Goal: Task Accomplishment & Management: Manage account settings

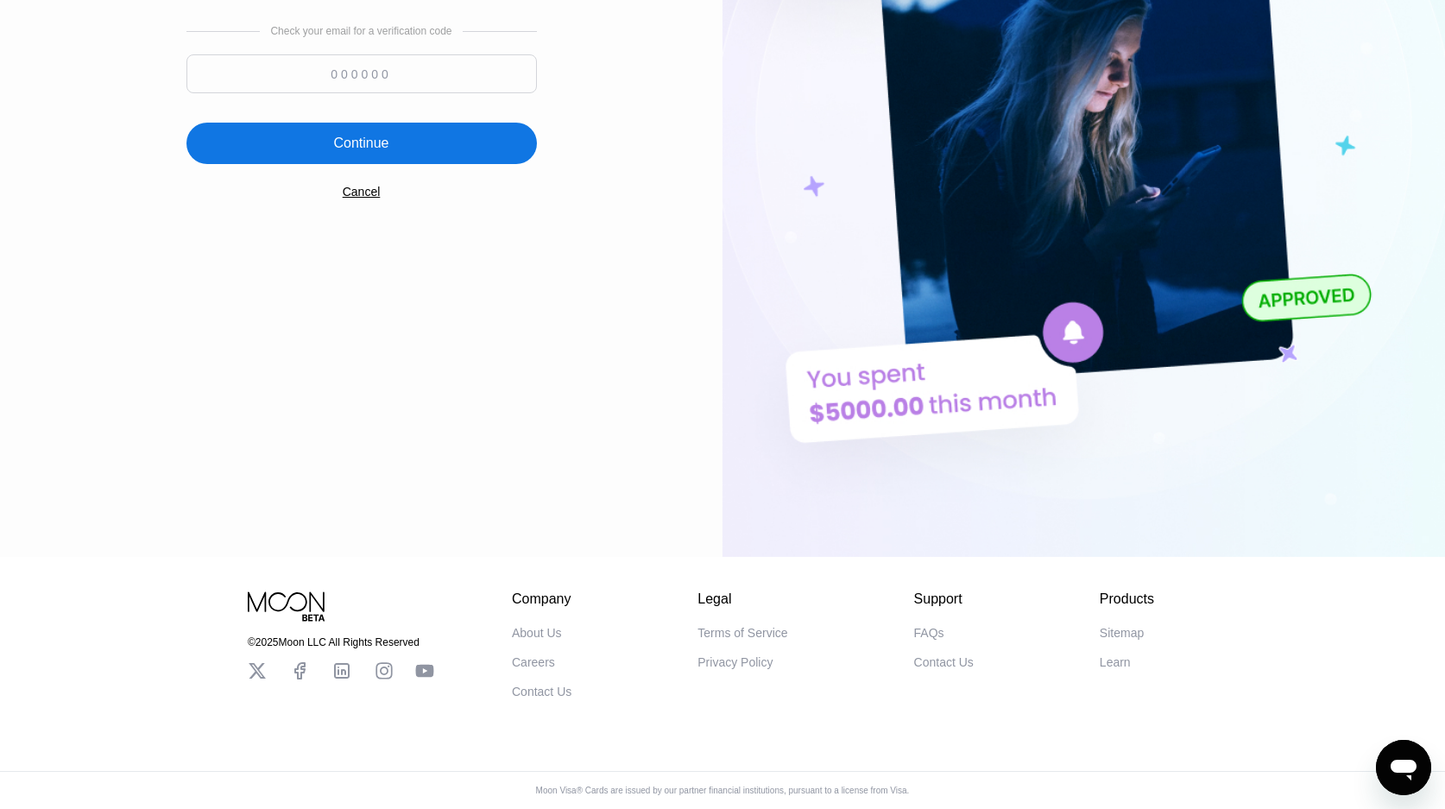
click at [363, 189] on div "Cancel" at bounding box center [362, 192] width 38 height 14
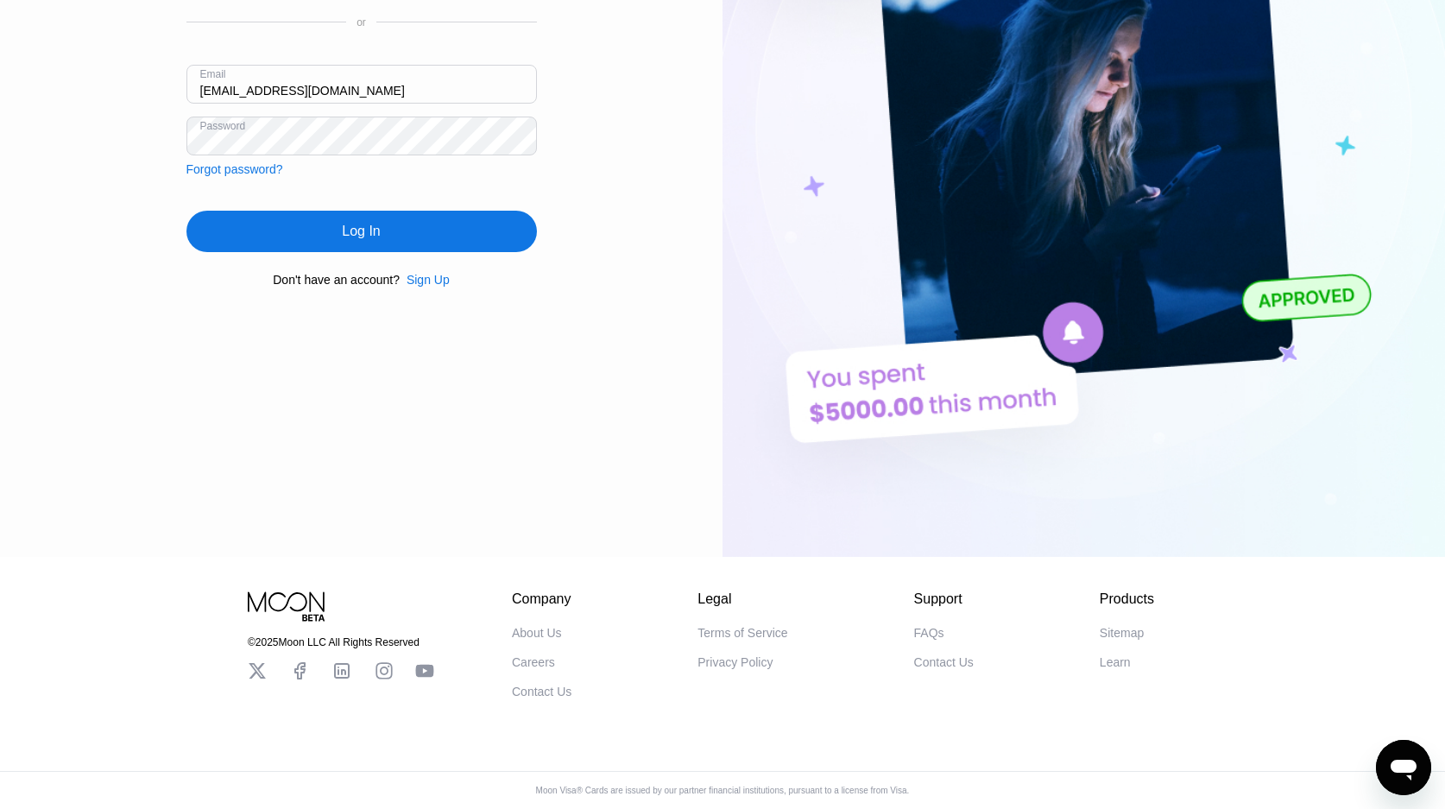
click at [333, 211] on div "Log In" at bounding box center [361, 231] width 350 height 41
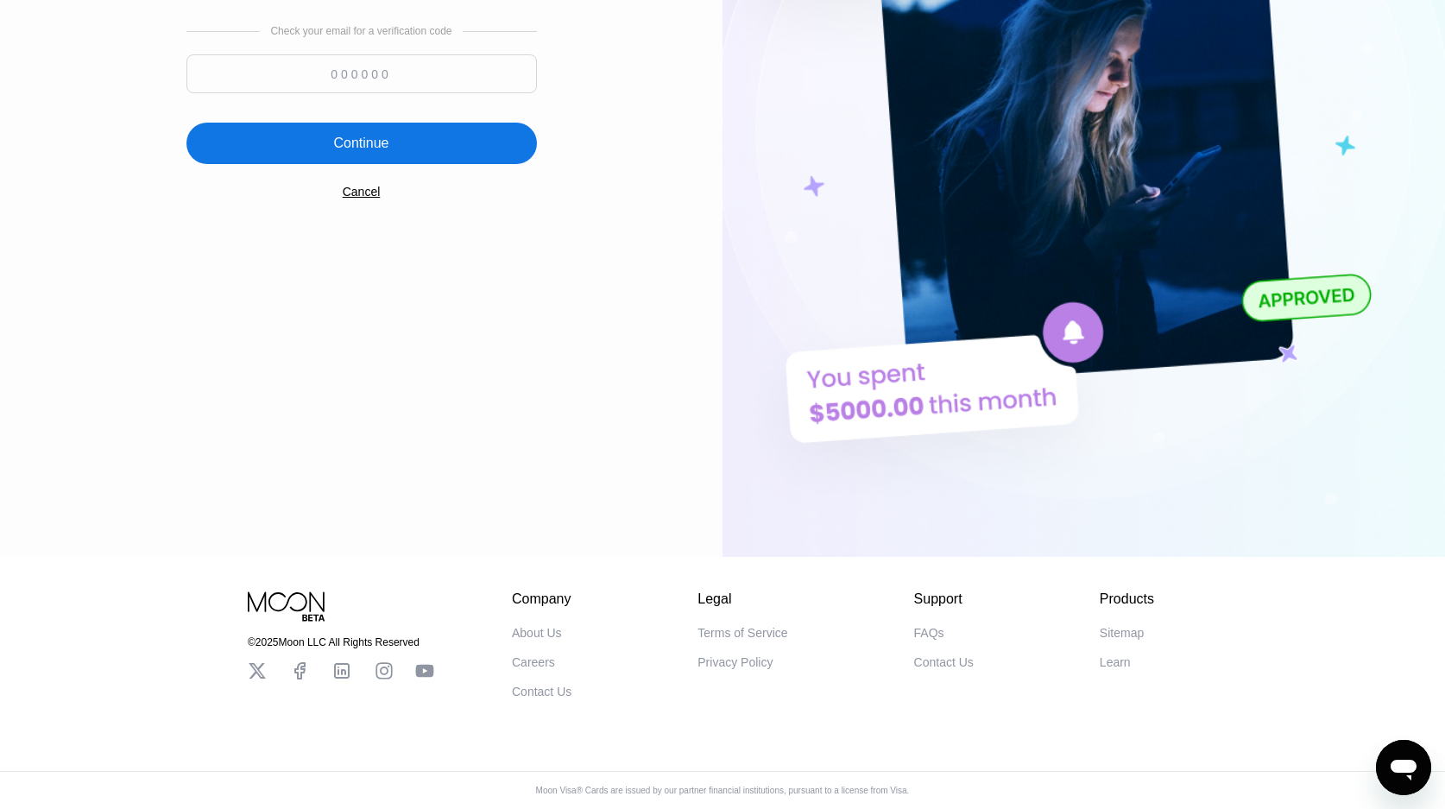
click at [350, 194] on div "Check your email for a verification code Continue Cancel" at bounding box center [361, 112] width 350 height 350
click at [358, 186] on div "Cancel" at bounding box center [362, 192] width 38 height 14
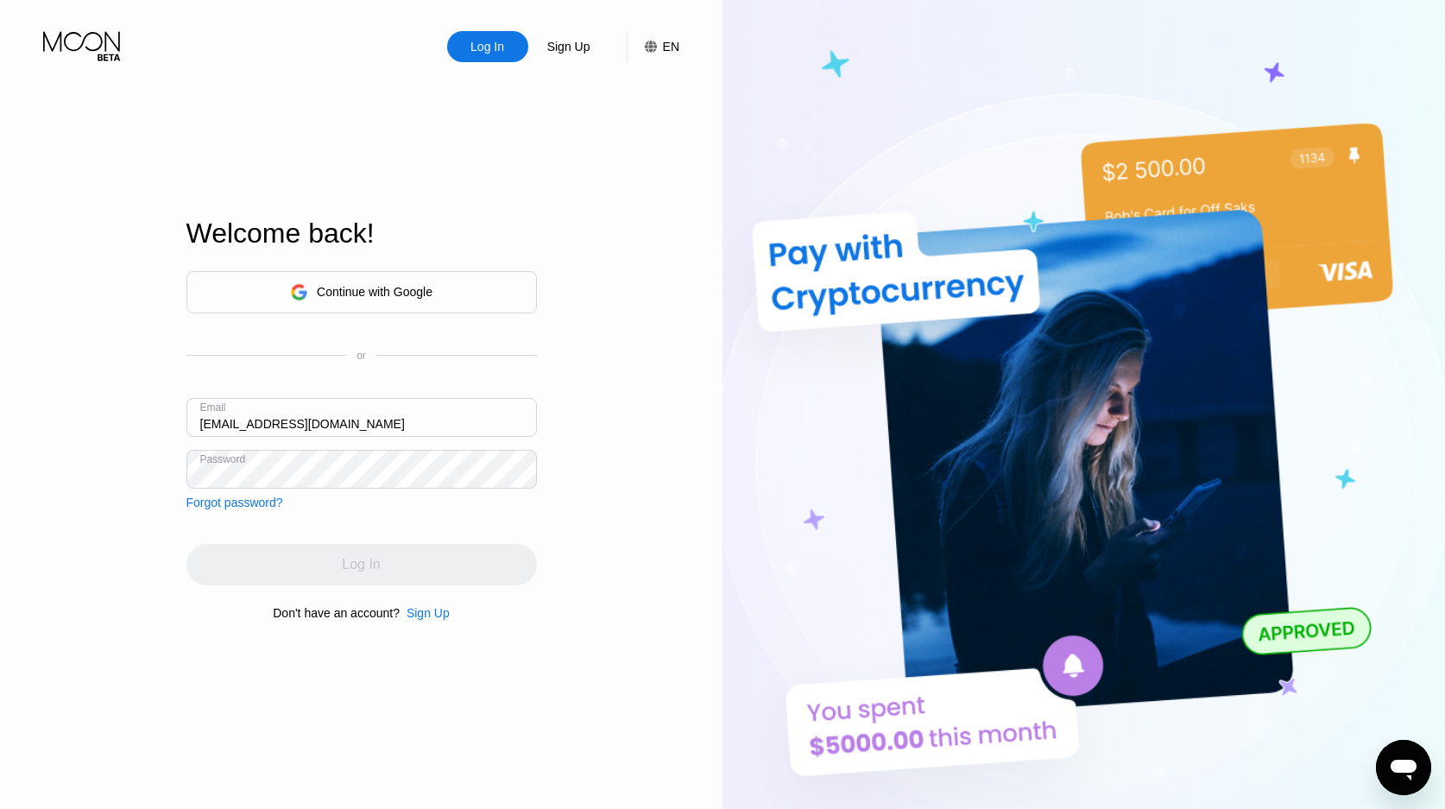
click at [379, 413] on input "[EMAIL_ADDRESS][DOMAIN_NAME]" at bounding box center [361, 417] width 350 height 39
click at [206, 418] on div "Email" at bounding box center [215, 416] width 30 height 14
click at [261, 425] on input "text" at bounding box center [361, 417] width 350 height 39
paste input "[EMAIL_ADDRESS][DOMAIN_NAME]"
type input "[EMAIL_ADDRESS][DOMAIN_NAME]"
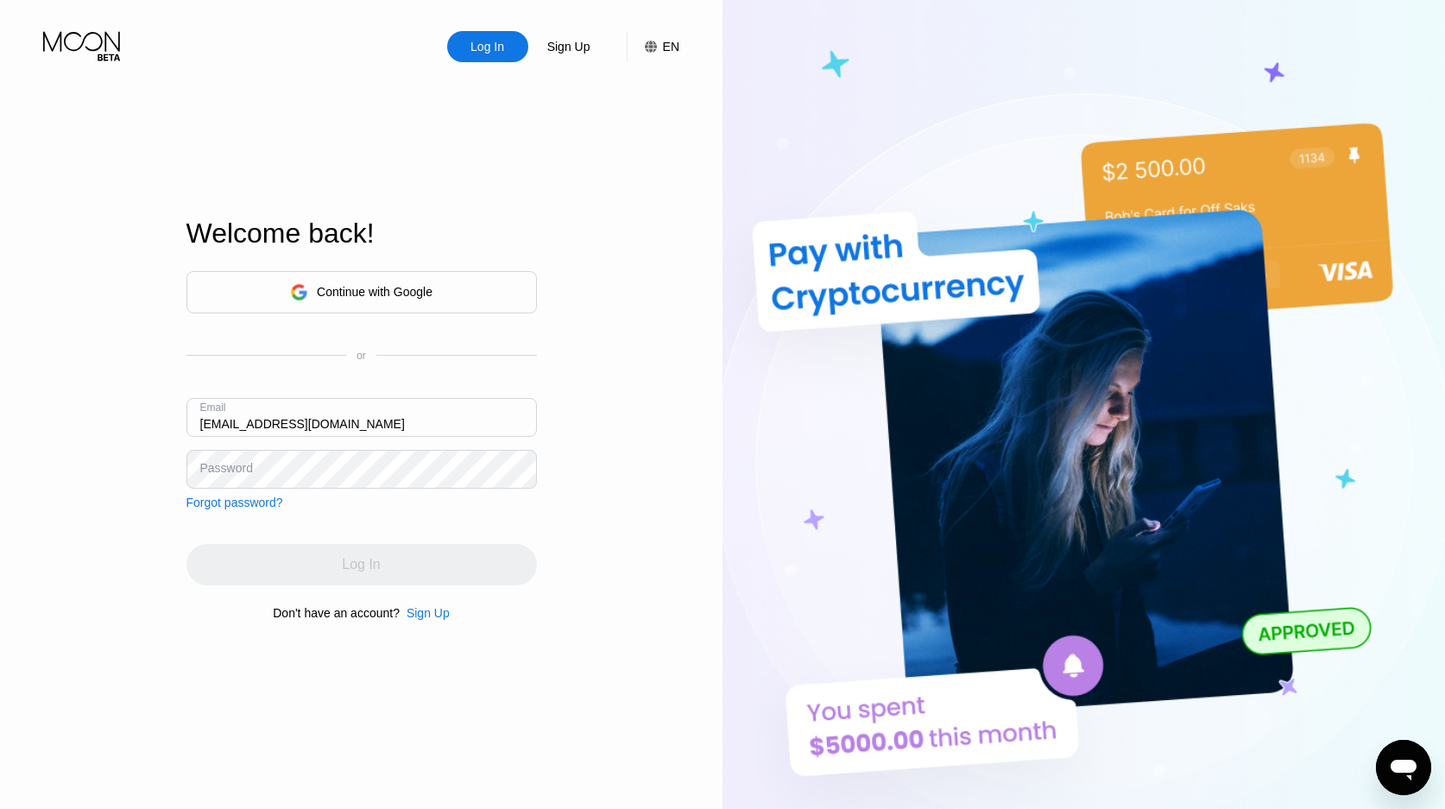
click at [237, 463] on div "Password" at bounding box center [226, 468] width 53 height 14
click at [249, 471] on div "Password" at bounding box center [226, 468] width 53 height 14
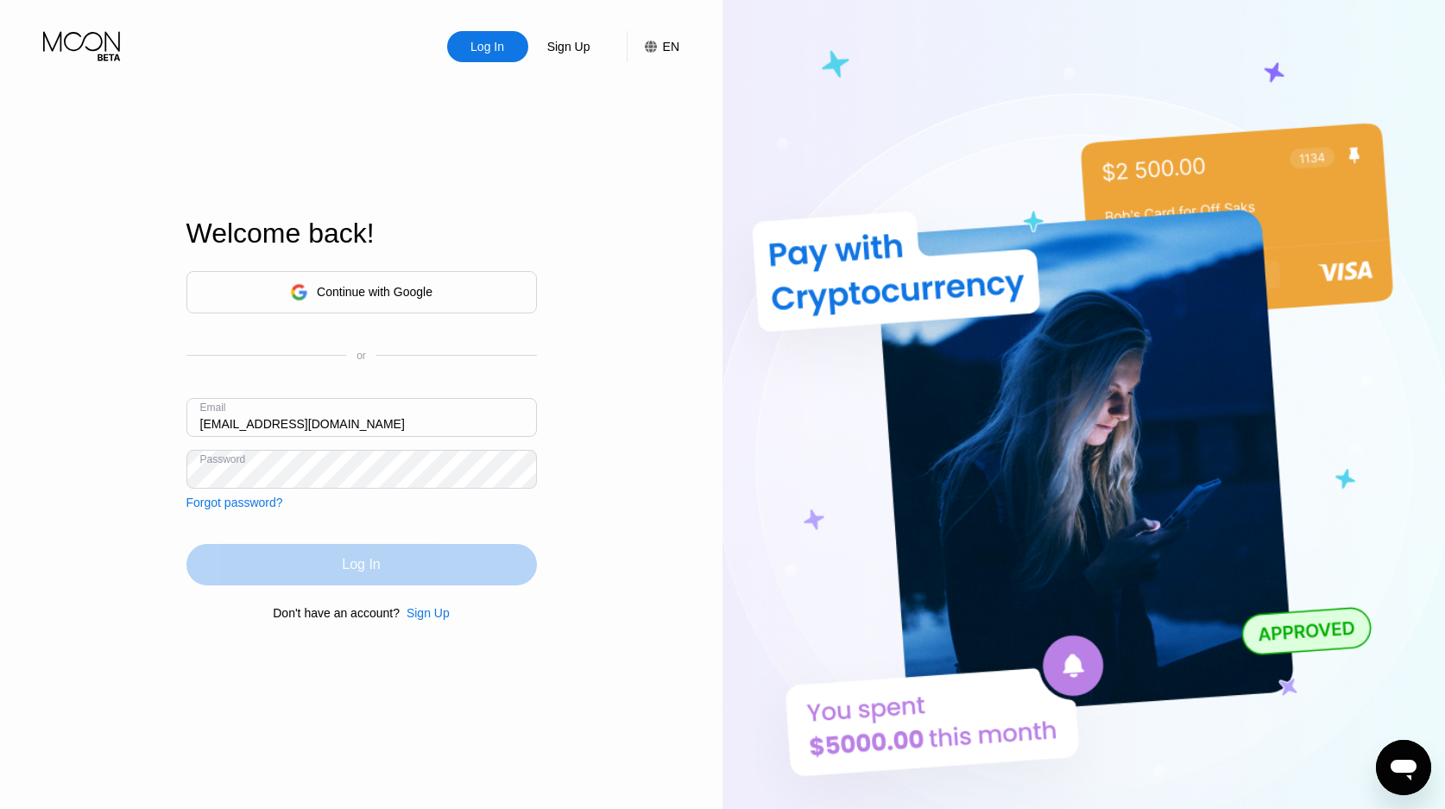
drag, startPoint x: 309, startPoint y: 562, endPoint x: 294, endPoint y: 564, distance: 14.8
click at [310, 562] on div "Log In" at bounding box center [361, 564] width 350 height 41
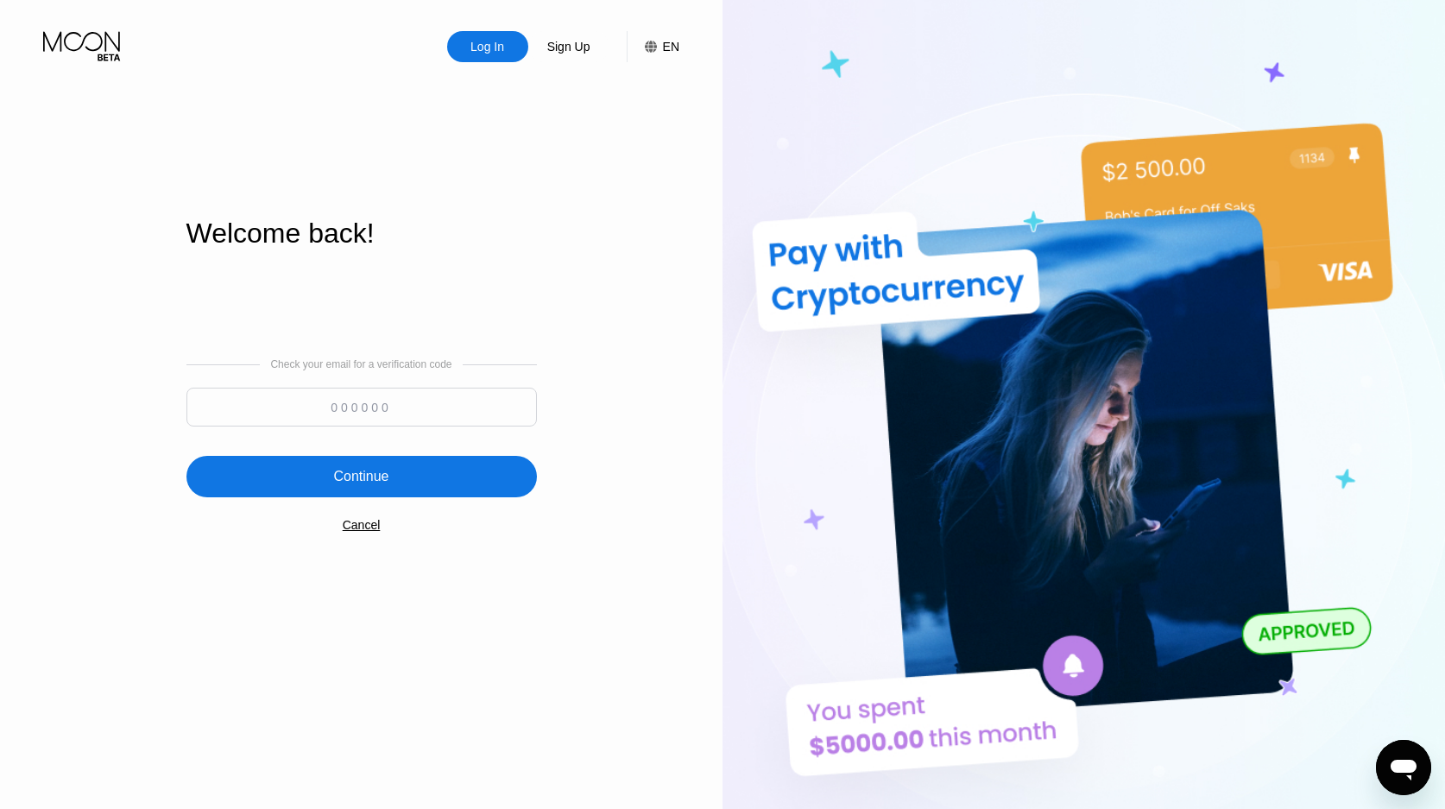
click at [362, 532] on div "Cancel" at bounding box center [362, 525] width 38 height 14
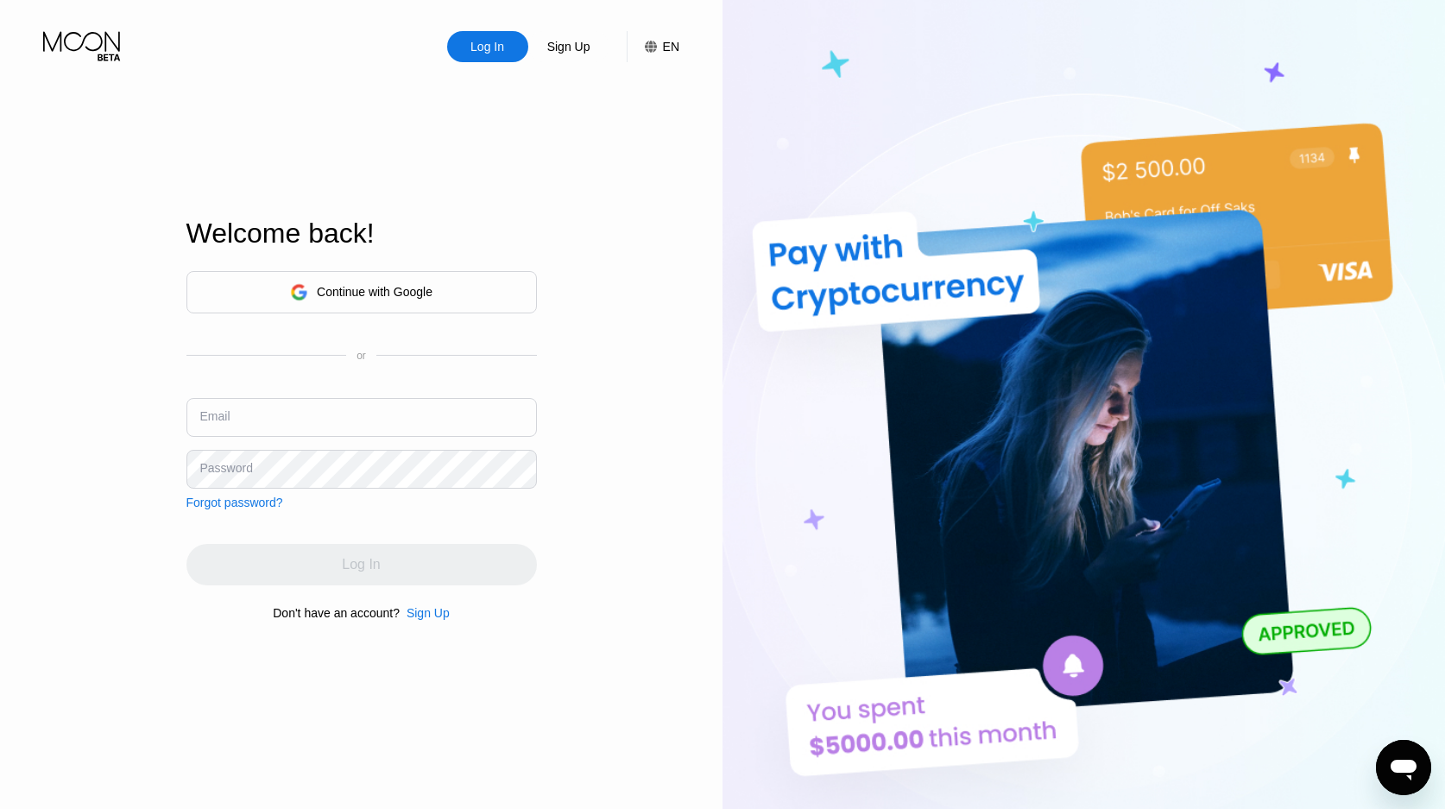
drag, startPoint x: 961, startPoint y: 30, endPoint x: 956, endPoint y: 7, distance: 23.7
click at [961, 30] on img at bounding box center [1083, 445] width 722 height 890
click at [368, 410] on input "text" at bounding box center [361, 417] width 350 height 39
paste input "[EMAIL_ADDRESS][DOMAIN_NAME]"
type input "[EMAIL_ADDRESS][DOMAIN_NAME]"
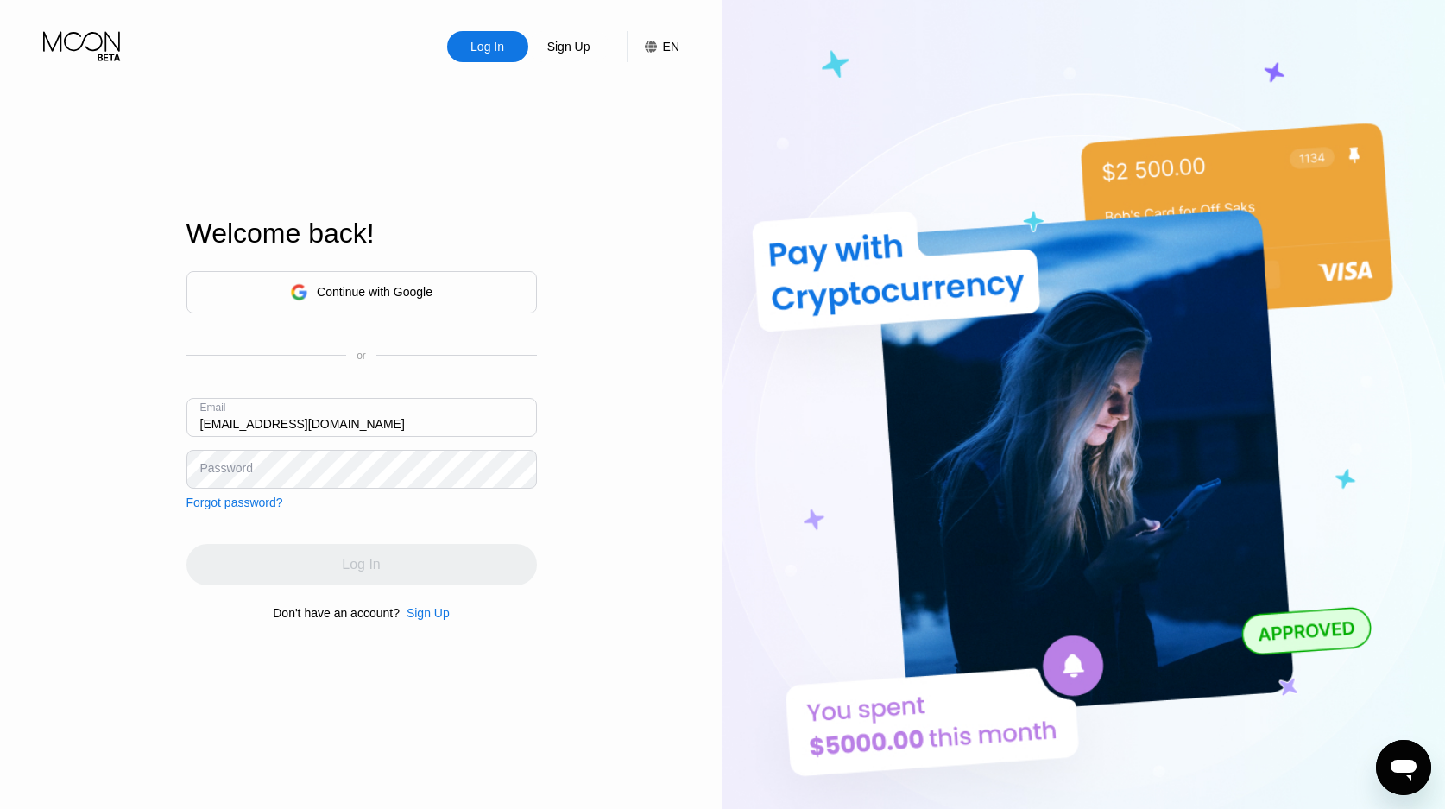
drag, startPoint x: 904, startPoint y: 431, endPoint x: 839, endPoint y: 431, distance: 65.6
click at [904, 431] on img at bounding box center [1083, 445] width 722 height 890
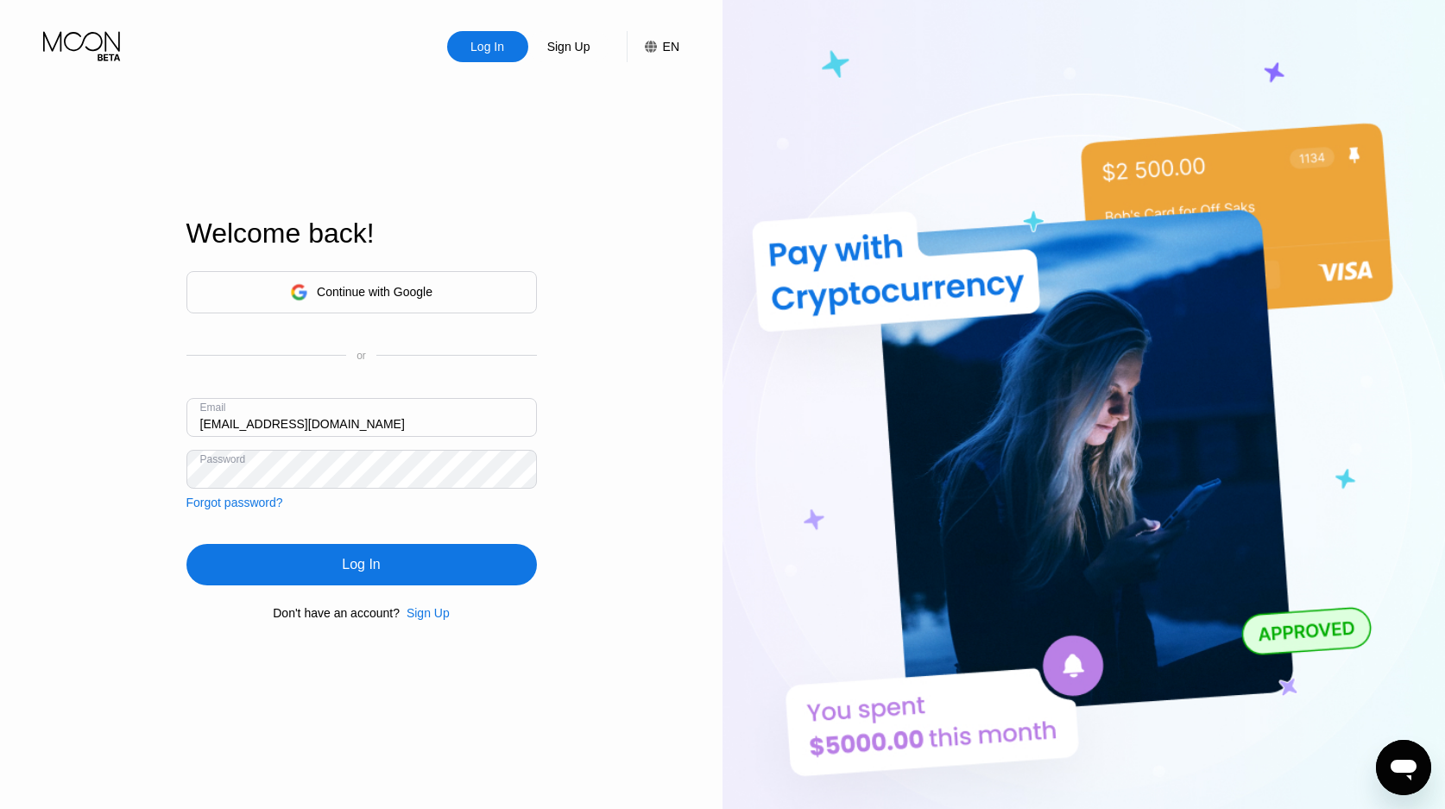
click at [367, 557] on div "Log In" at bounding box center [361, 564] width 38 height 17
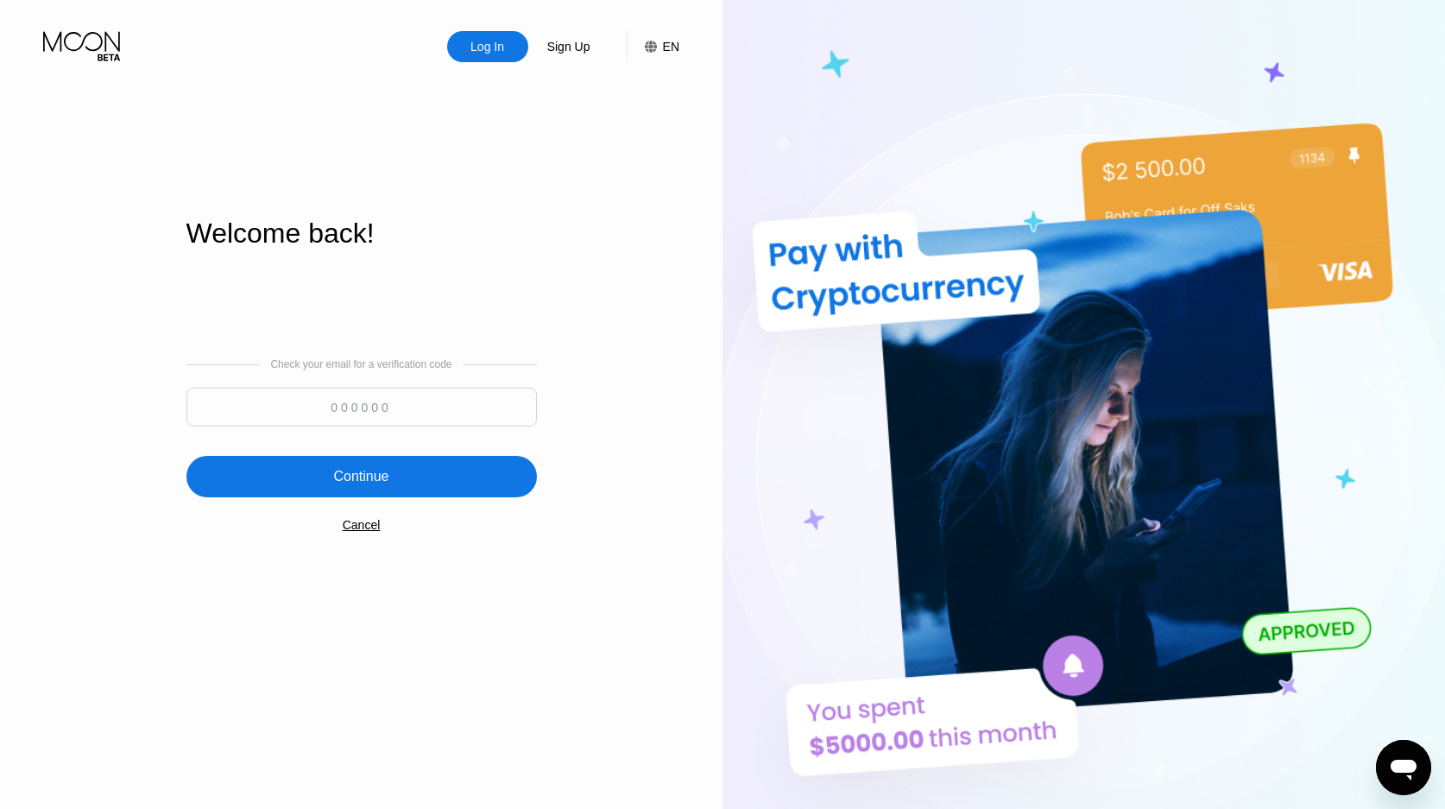
click at [489, 392] on input at bounding box center [361, 406] width 350 height 39
paste input "395088"
type input "395088"
click at [407, 458] on div "Continue" at bounding box center [361, 476] width 350 height 41
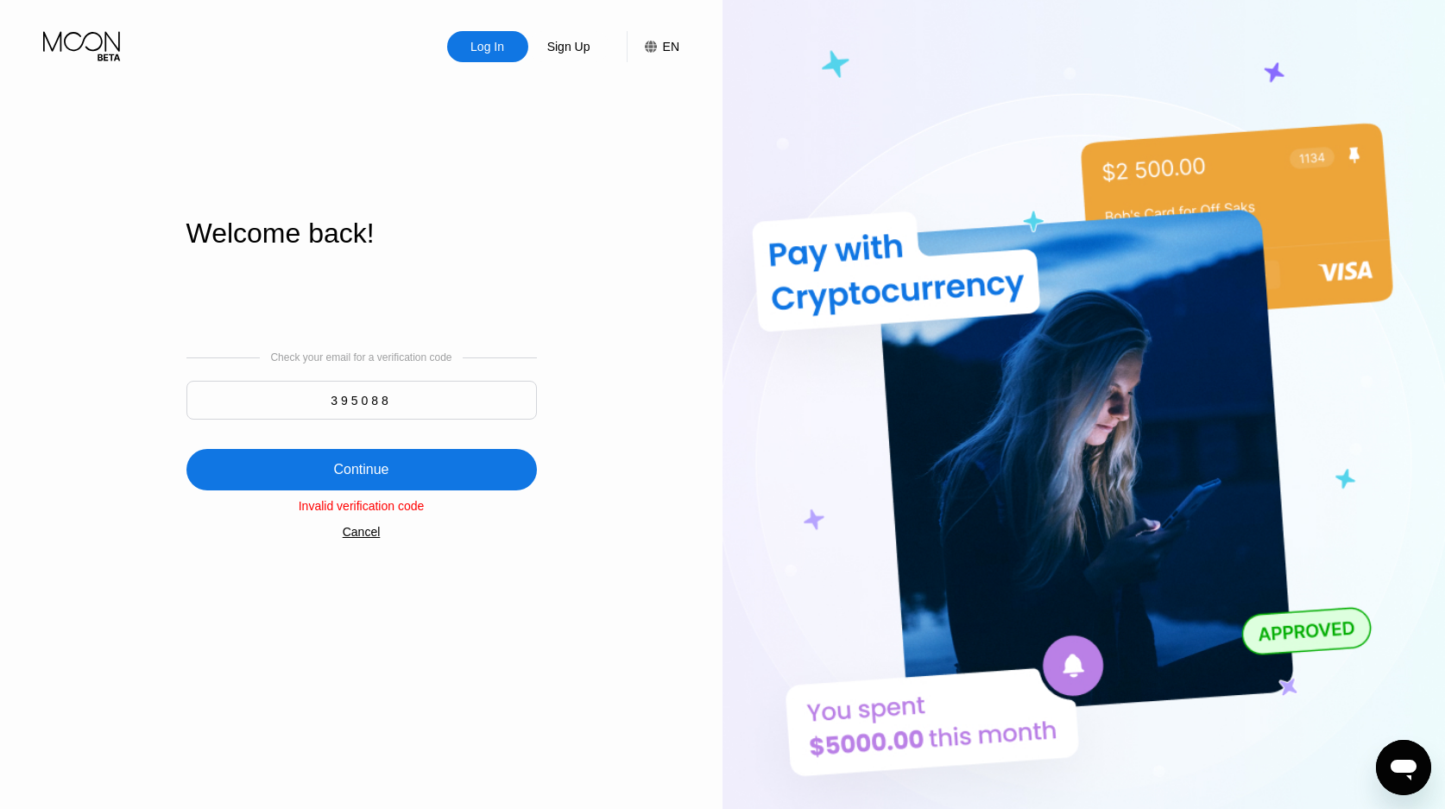
click at [362, 535] on div "Cancel" at bounding box center [362, 532] width 38 height 14
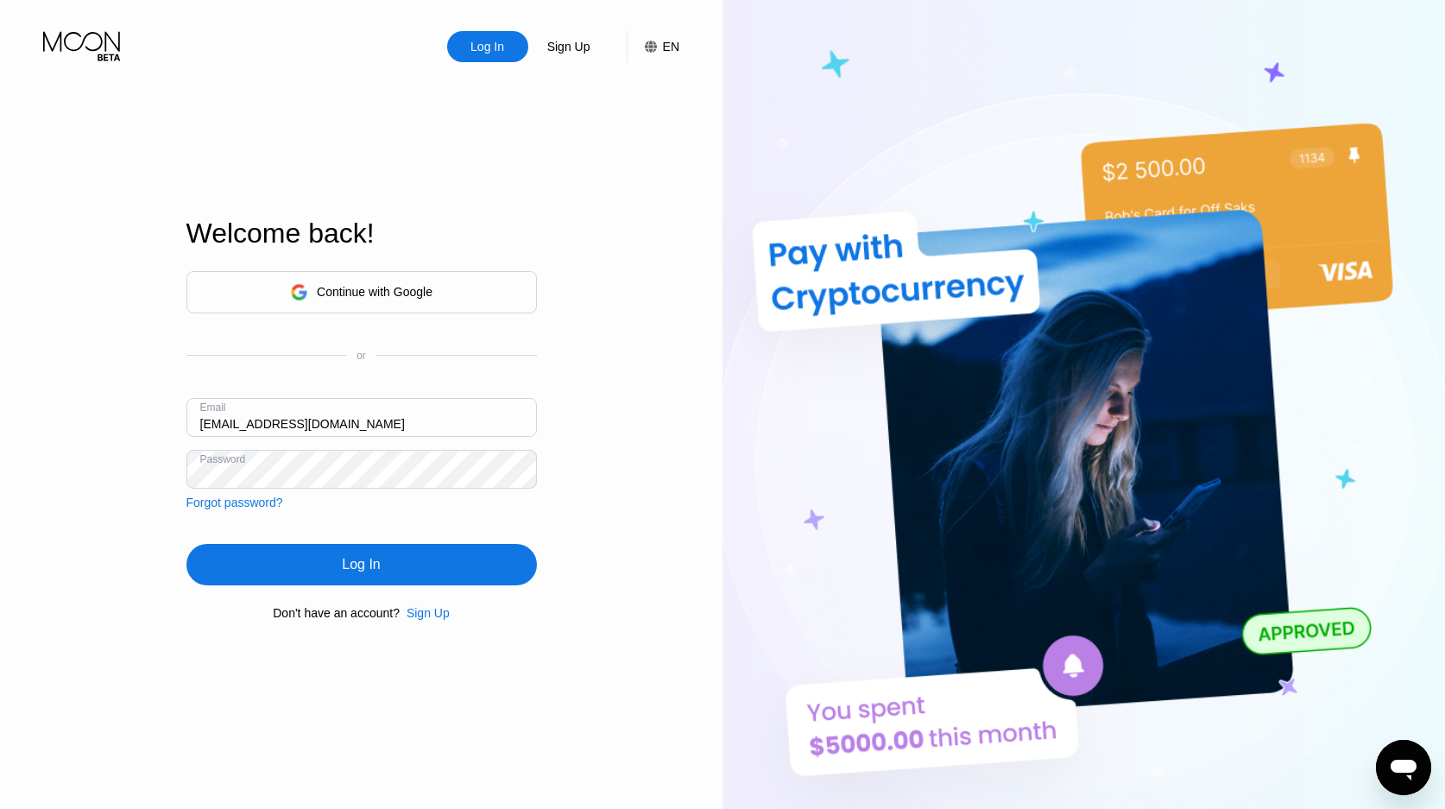
click at [969, 83] on img at bounding box center [1083, 445] width 722 height 890
click at [316, 421] on input "andrewkimbrell1909@znemail.com" at bounding box center [361, 417] width 350 height 39
paste input "stephenglen1969@enunciay"
type input "stephenglen1969@enunciaymail.com"
click at [956, 131] on img at bounding box center [1083, 445] width 722 height 890
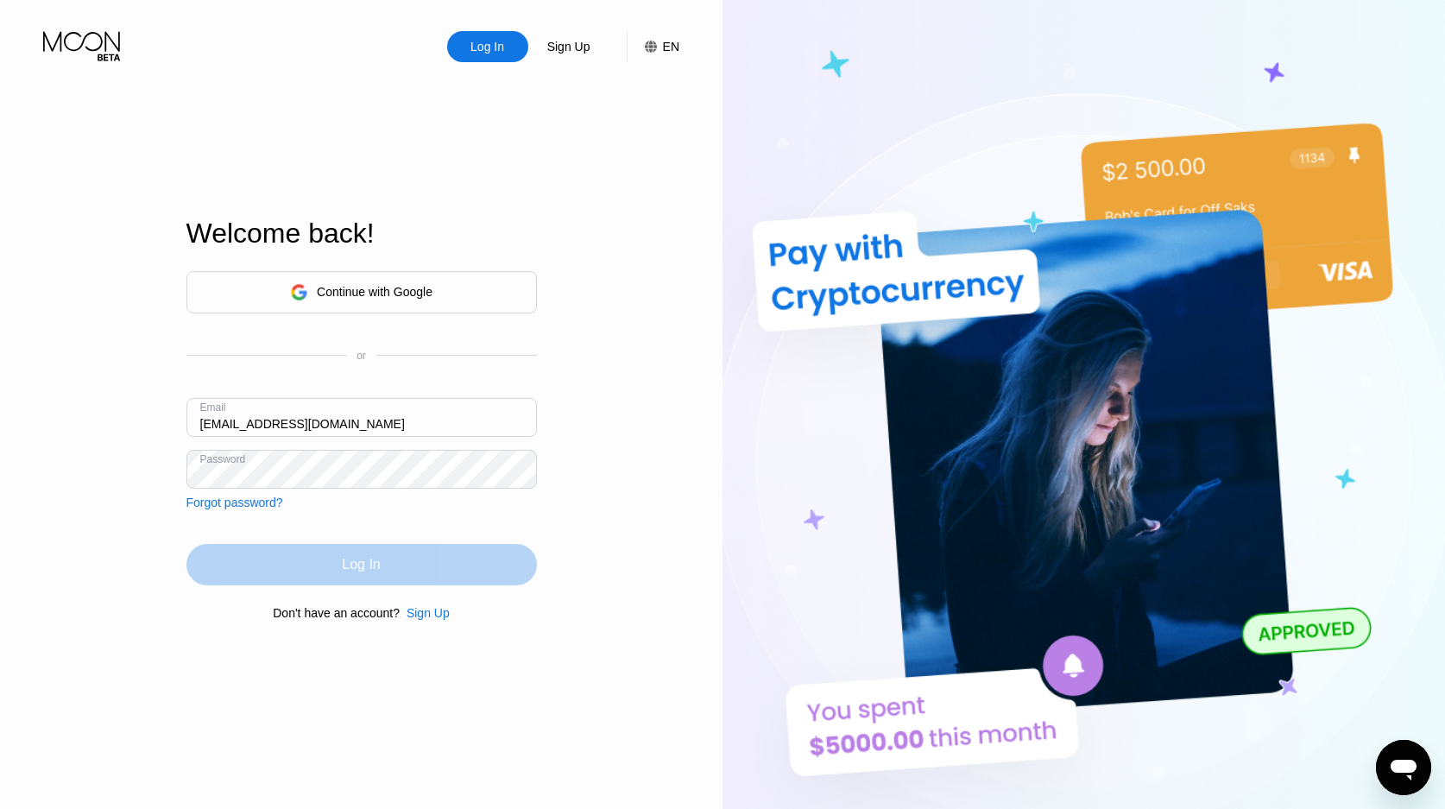
click at [328, 560] on div "Log In" at bounding box center [361, 564] width 350 height 41
